Goal: Navigation & Orientation: Locate item on page

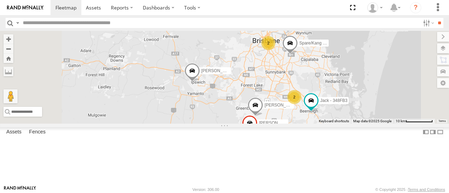
click at [318, 115] on div "[PERSON_NAME] B - Corolla [PERSON_NAME] - 348FB3 Spare - 350FB3 [PERSON_NAME]- …" at bounding box center [224, 77] width 449 height 93
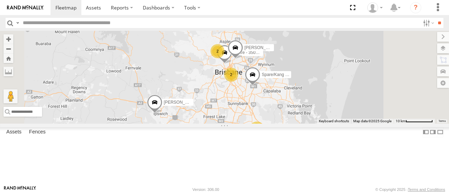
click at [225, 26] on span at bounding box center [216, 16] width 15 height 19
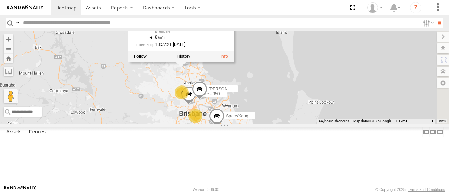
drag, startPoint x: 299, startPoint y: 78, endPoint x: 260, endPoint y: 122, distance: 59.4
click at [260, 122] on div "[PERSON_NAME] - 571IW2 [PERSON_NAME] B - Corolla [PERSON_NAME] - 348FB3 Spare -…" at bounding box center [224, 77] width 449 height 93
click at [268, 114] on div "[PERSON_NAME] - 571IW2 [PERSON_NAME] B - Corolla [PERSON_NAME] - 348FB3 Spare -…" at bounding box center [224, 77] width 449 height 93
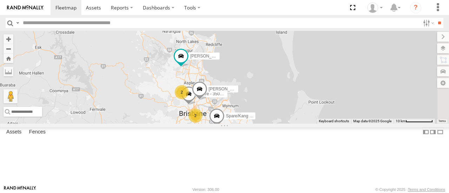
click at [282, 100] on div "[PERSON_NAME] - 571IW2 [PERSON_NAME] B - Corolla [PERSON_NAME] - 348FB3 Spare -…" at bounding box center [224, 77] width 449 height 93
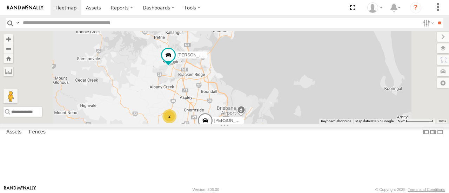
click at [276, 72] on div "[PERSON_NAME] - 571IW2 [PERSON_NAME] B - Corolla [PERSON_NAME] - 348FB3 Spare -…" at bounding box center [224, 77] width 449 height 93
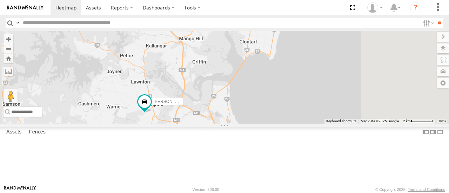
drag, startPoint x: 266, startPoint y: 69, endPoint x: 260, endPoint y: 95, distance: 26.9
click at [260, 95] on div "[PERSON_NAME] - 571IW2 [PERSON_NAME] B - Corolla [PERSON_NAME] - 348FB3 Spare -…" at bounding box center [224, 77] width 449 height 93
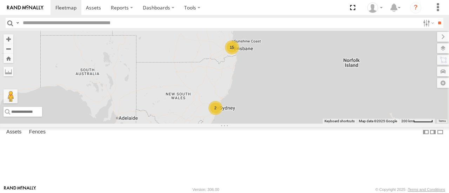
click at [239, 54] on div "15" at bounding box center [232, 47] width 14 height 14
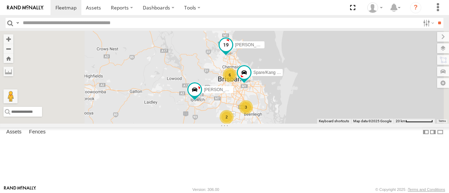
click at [232, 51] on span at bounding box center [226, 45] width 13 height 13
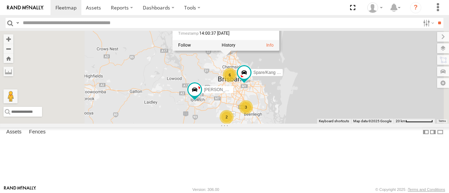
click at [306, 92] on div "[PERSON_NAME] - 571IW2 [PERSON_NAME] B - Corolla Hatch 3 6 [PERSON_NAME] - 017I…" at bounding box center [224, 77] width 449 height 93
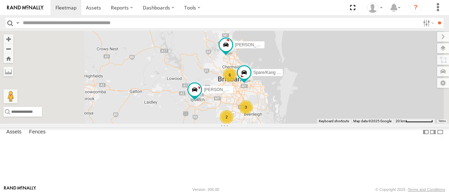
click at [306, 92] on div "[PERSON_NAME] - 571IW2 [PERSON_NAME] B - Corolla Hatch 3 6 [PERSON_NAME] - 017I…" at bounding box center [224, 77] width 449 height 93
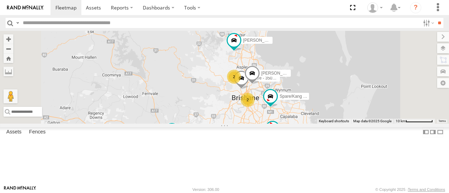
click at [340, 80] on div "[PERSON_NAME] - 571IW2 [PERSON_NAME] B - Corolla [PERSON_NAME] - 017IP4 Spare/[…" at bounding box center [224, 77] width 449 height 93
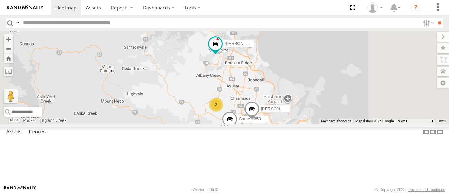
click at [310, 87] on div "[PERSON_NAME] - 571IW2 [PERSON_NAME] B - Corolla [PERSON_NAME] - 017IP4 Spare/[…" at bounding box center [224, 77] width 449 height 93
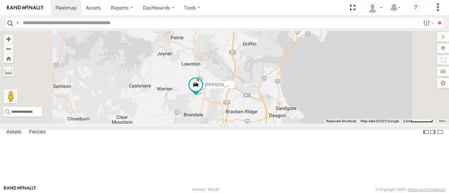
drag, startPoint x: 310, startPoint y: 87, endPoint x: 293, endPoint y: 151, distance: 66.1
click at [293, 124] on div "[PERSON_NAME] - 571IW2 [PERSON_NAME] B - Corolla [PERSON_NAME] - 017IP4 Spare/[…" at bounding box center [224, 77] width 449 height 93
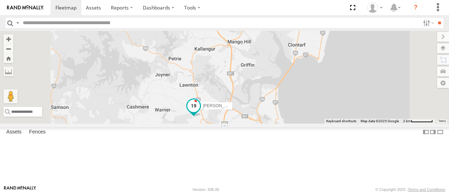
click at [201, 117] on span at bounding box center [193, 107] width 15 height 19
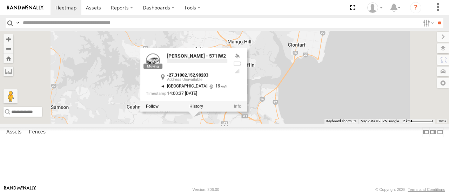
click at [247, 112] on div "[PERSON_NAME] - 571IW2 -27.31002 , 152.98203 [GEOGRAPHIC_DATA] 19 14:00:37 [DAT…" at bounding box center [194, 80] width 107 height 64
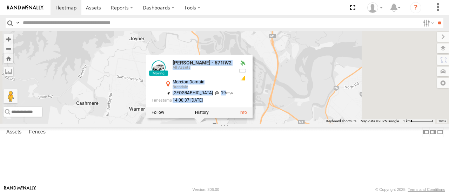
click at [246, 124] on div "[PERSON_NAME] - 571IW2 [PERSON_NAME] - Corolla [PERSON_NAME] - 017IP4 Spare/[PE…" at bounding box center [224, 77] width 449 height 93
